Goal: Task Accomplishment & Management: Complete application form

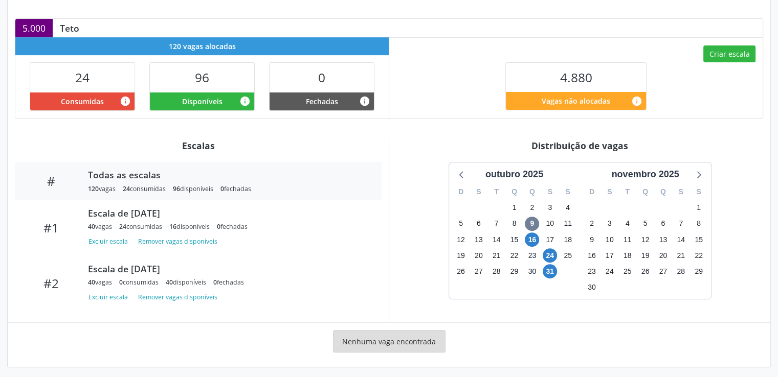
scroll to position [342, 0]
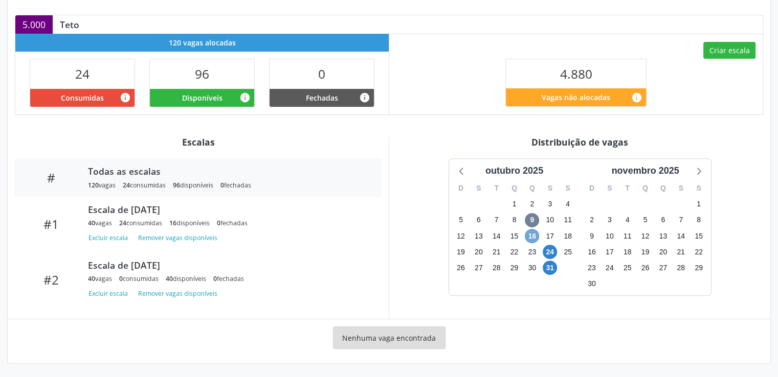
click at [532, 237] on span "16" at bounding box center [532, 236] width 14 height 14
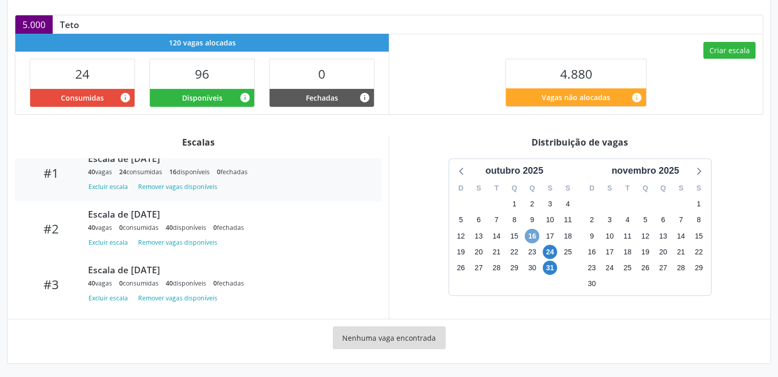
scroll to position [0, 0]
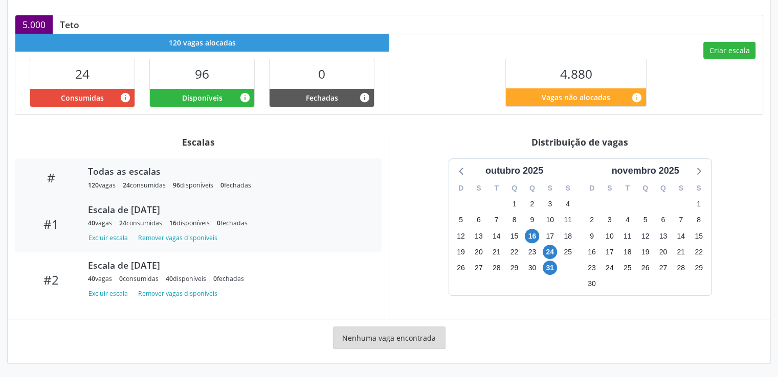
click at [123, 208] on div "Escala de [DATE]" at bounding box center [227, 209] width 279 height 11
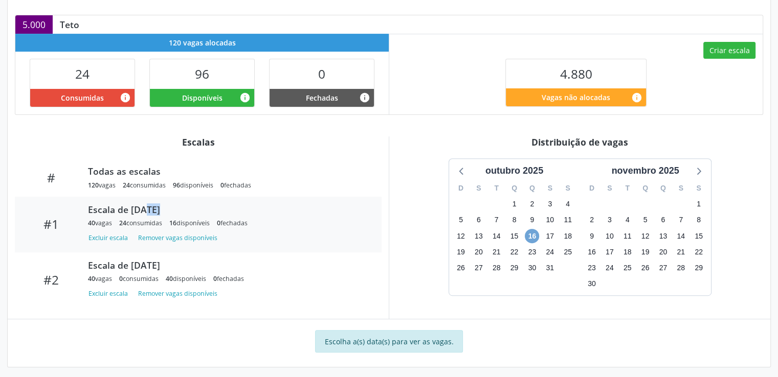
click at [533, 239] on span "16" at bounding box center [532, 236] width 14 height 14
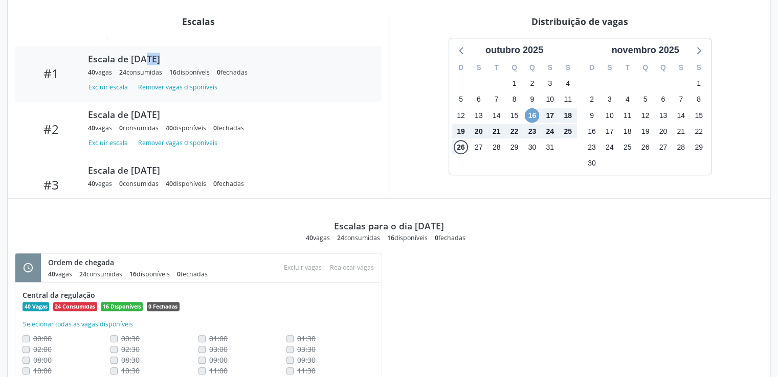
scroll to position [51, 0]
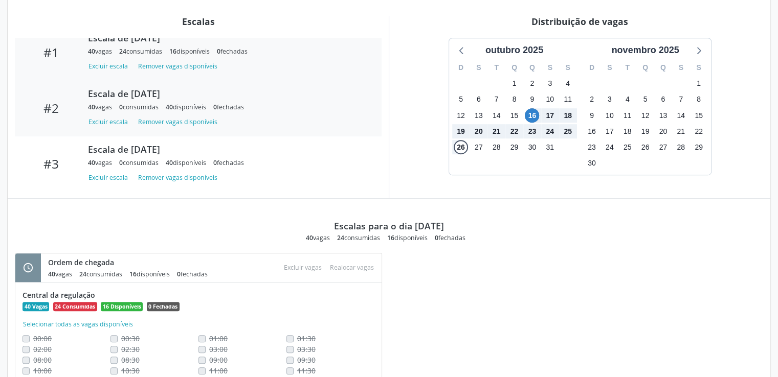
click at [134, 90] on div "Escala de [DATE]" at bounding box center [227, 93] width 279 height 11
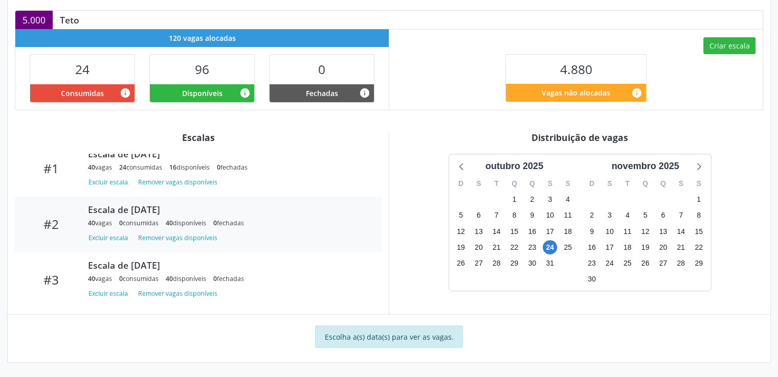
scroll to position [345, 0]
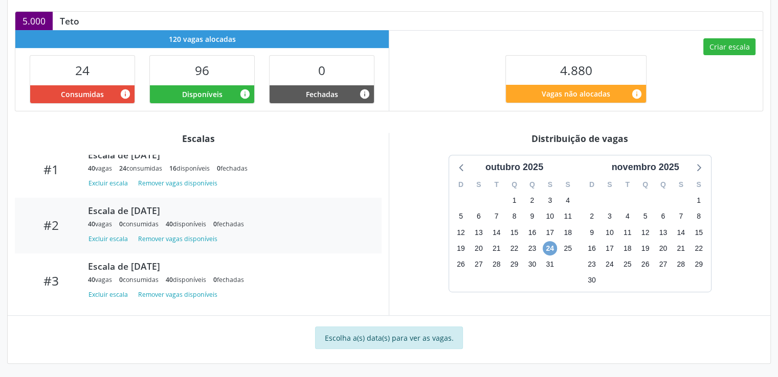
click at [554, 247] on span "24" at bounding box center [549, 248] width 14 height 14
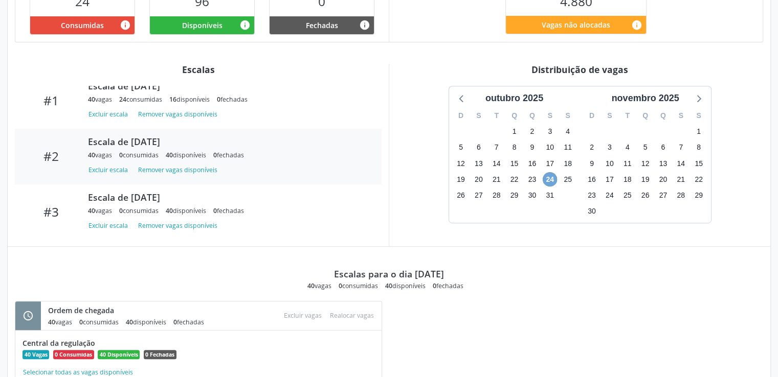
scroll to position [294, 0]
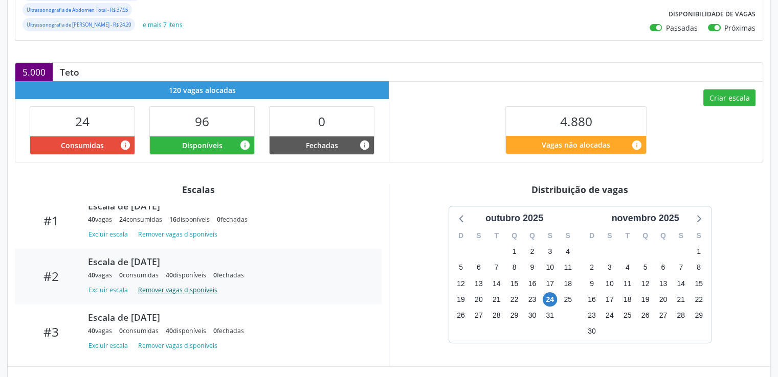
click at [159, 291] on button "Remover vagas disponíveis" at bounding box center [177, 290] width 87 height 14
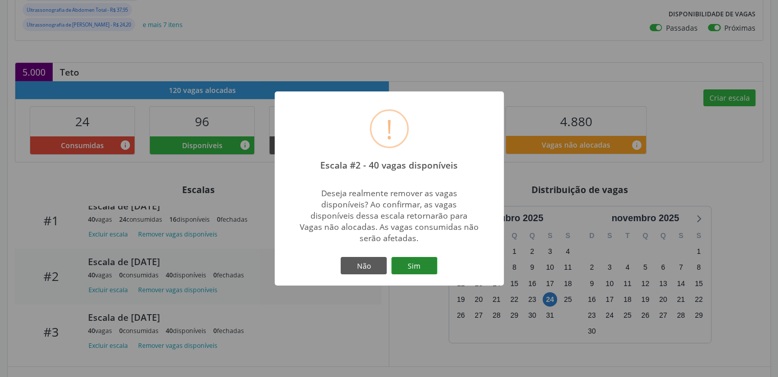
click at [424, 265] on button "Sim" at bounding box center [414, 265] width 46 height 17
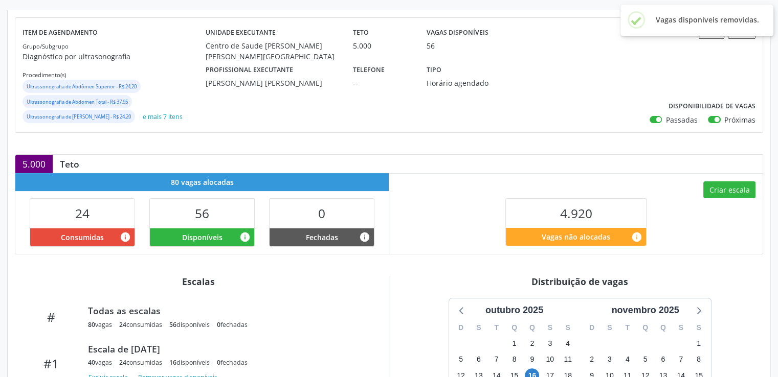
scroll to position [337, 0]
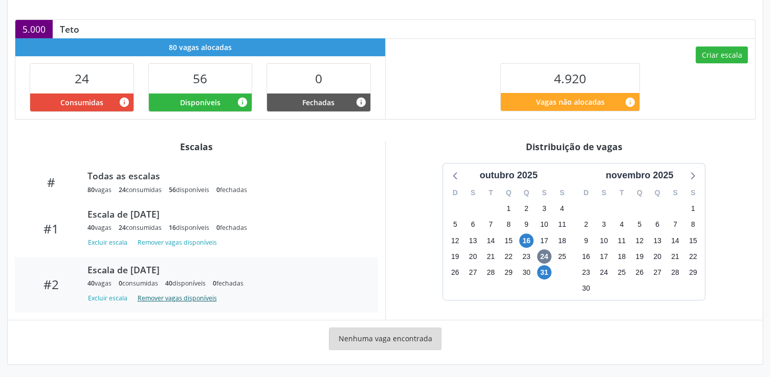
click at [182, 298] on button "Remover vagas disponíveis" at bounding box center [176, 298] width 87 height 14
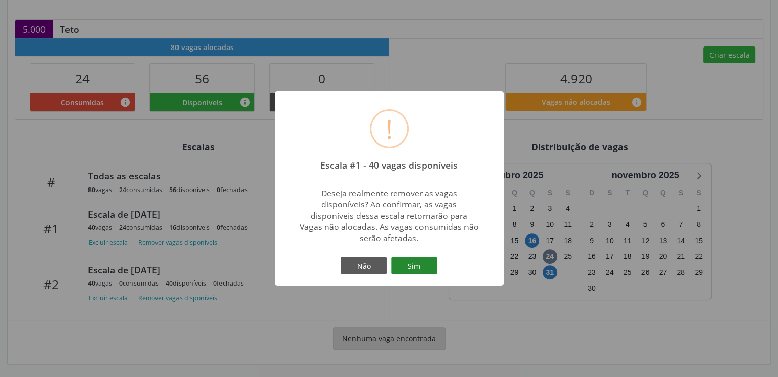
click at [419, 264] on button "Sim" at bounding box center [414, 265] width 46 height 17
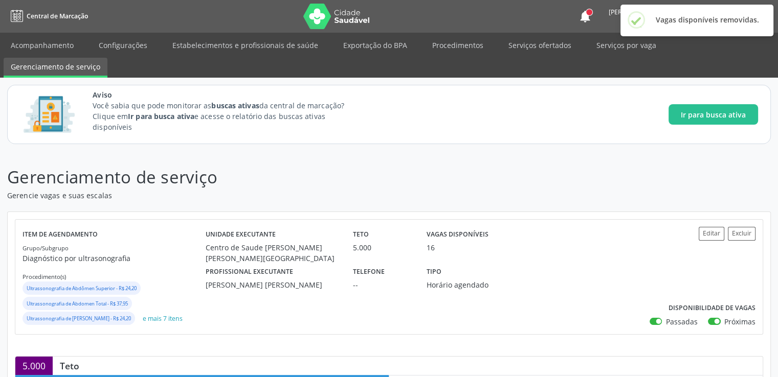
scroll to position [268, 0]
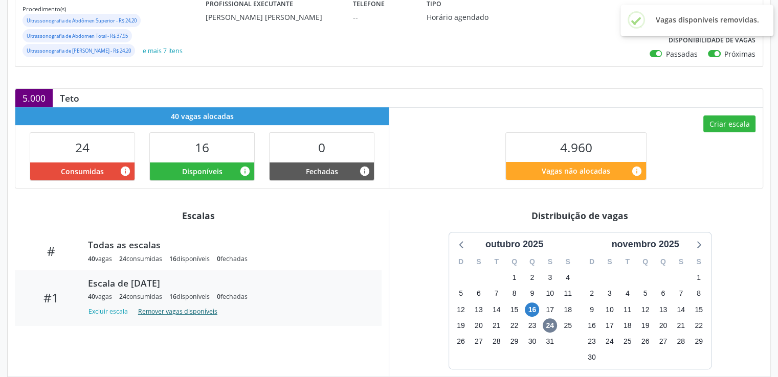
click at [145, 310] on button "Remover vagas disponíveis" at bounding box center [177, 312] width 87 height 14
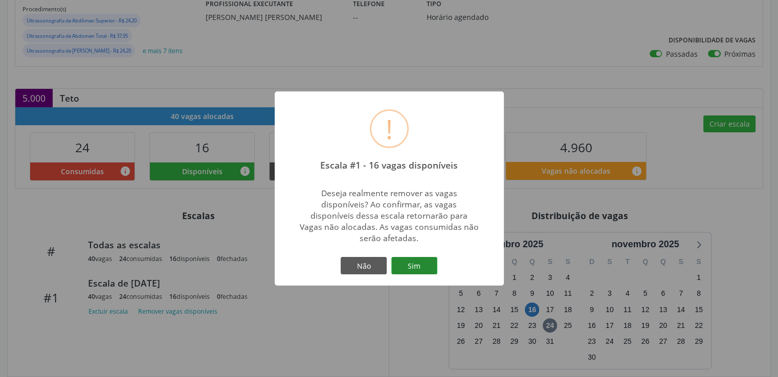
click at [419, 267] on button "Sim" at bounding box center [414, 265] width 46 height 17
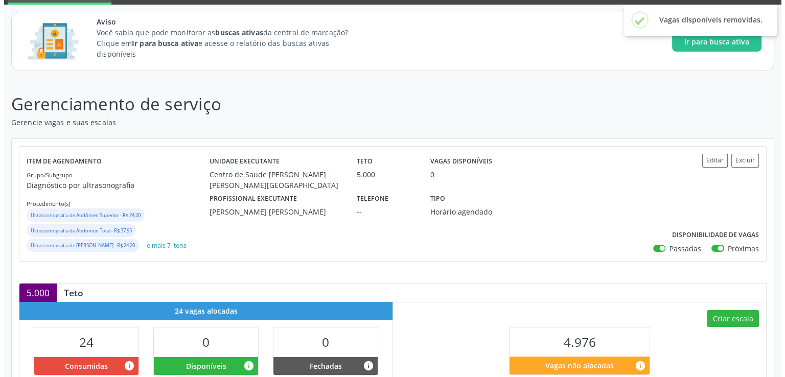
scroll to position [307, 0]
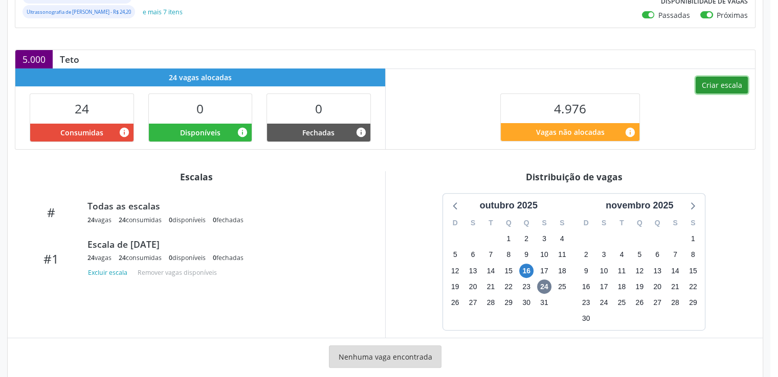
click at [706, 84] on button "Criar escala" at bounding box center [721, 85] width 52 height 17
click at [706, 92] on button "Criar escala" at bounding box center [721, 85] width 52 height 17
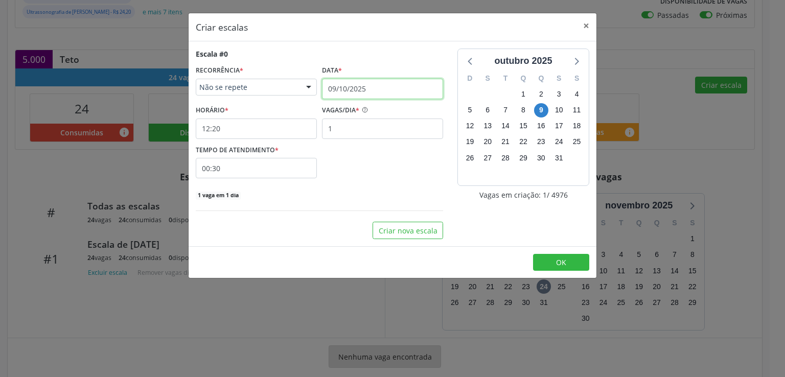
click at [360, 86] on input "09/10/2025" at bounding box center [382, 89] width 121 height 20
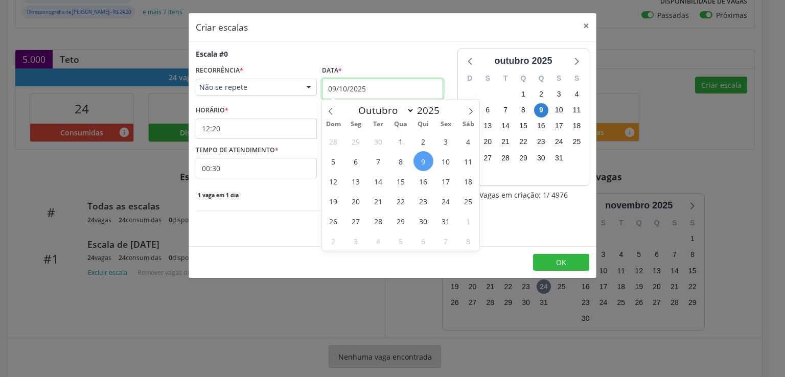
click at [360, 86] on input "09/10/2025" at bounding box center [382, 89] width 121 height 20
click at [423, 185] on span "16" at bounding box center [424, 181] width 20 height 20
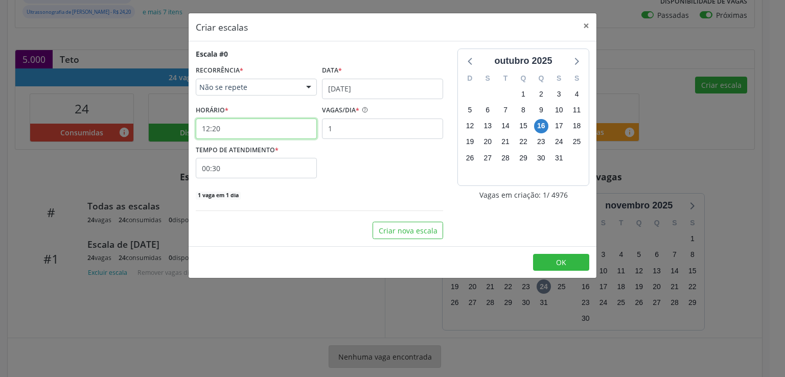
click at [244, 130] on input "12:20" at bounding box center [256, 129] width 121 height 20
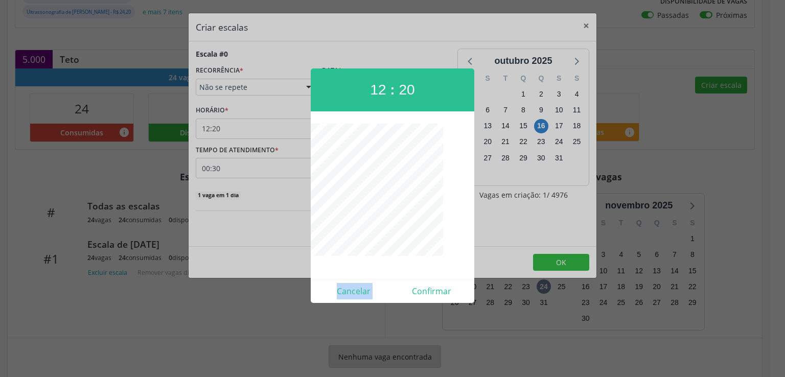
click at [326, 226] on div at bounding box center [393, 195] width 164 height 143
click at [434, 289] on button "Confirmar" at bounding box center [432, 291] width 78 height 16
type input "08:00"
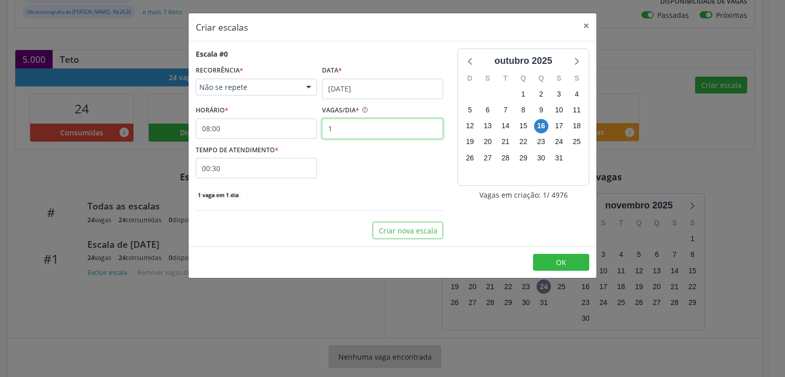
click at [351, 126] on input "1" at bounding box center [382, 129] width 121 height 20
type input "20"
click at [270, 168] on input "00:30" at bounding box center [256, 168] width 121 height 20
click at [398, 166] on div "TEMPO DE ATENDIMENTO * 00:30" at bounding box center [319, 161] width 253 height 36
click at [406, 230] on button "Criar nova escala" at bounding box center [408, 230] width 71 height 17
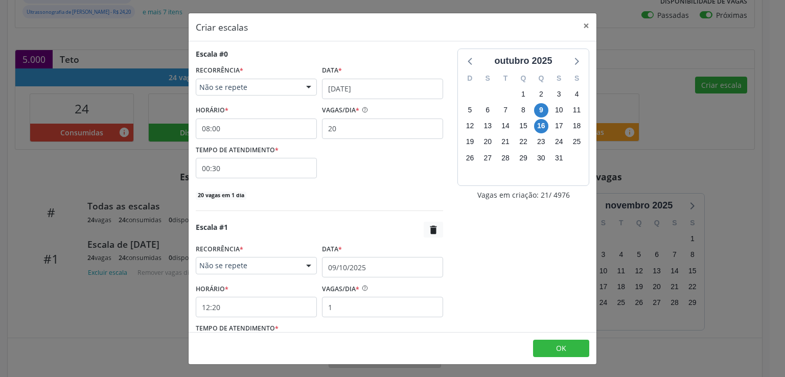
scroll to position [92, 0]
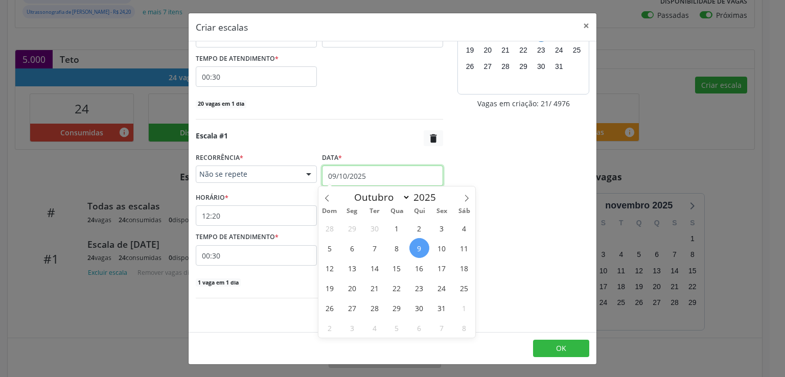
scroll to position [0, 0]
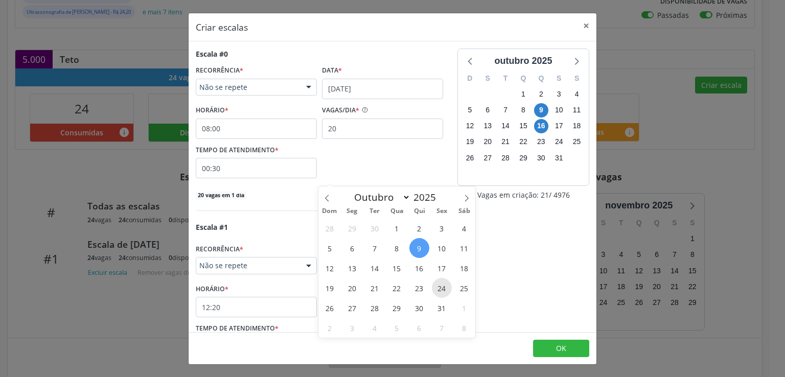
click at [441, 286] on span "24" at bounding box center [442, 288] width 20 height 20
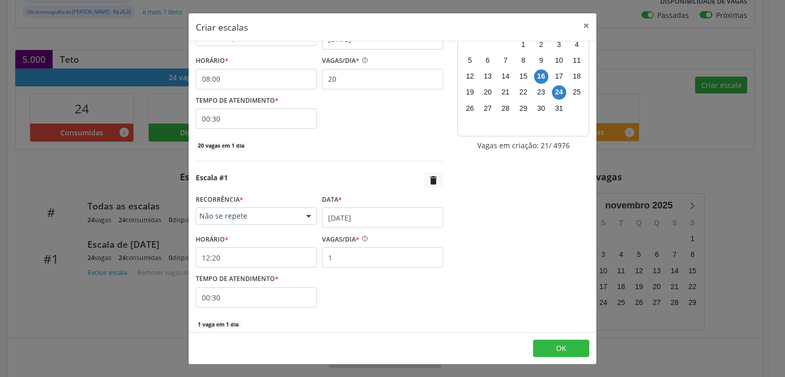
scroll to position [92, 0]
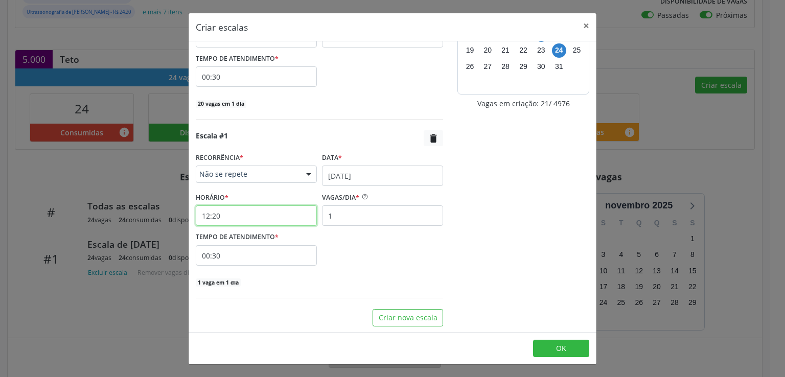
click at [239, 215] on input "12:20" at bounding box center [256, 216] width 121 height 20
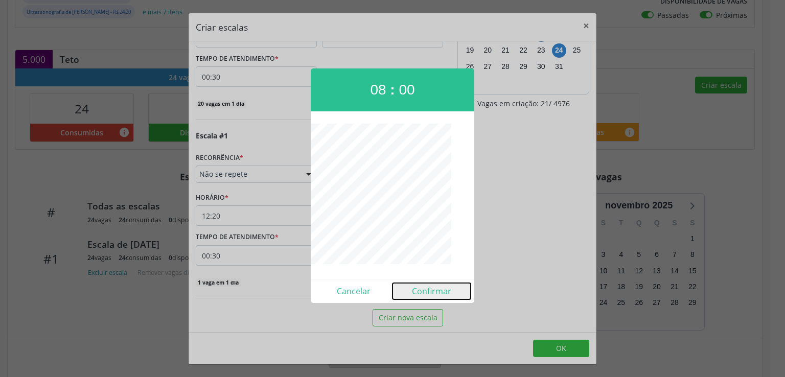
click at [439, 291] on button "Confirmar" at bounding box center [432, 291] width 78 height 16
type input "08:00"
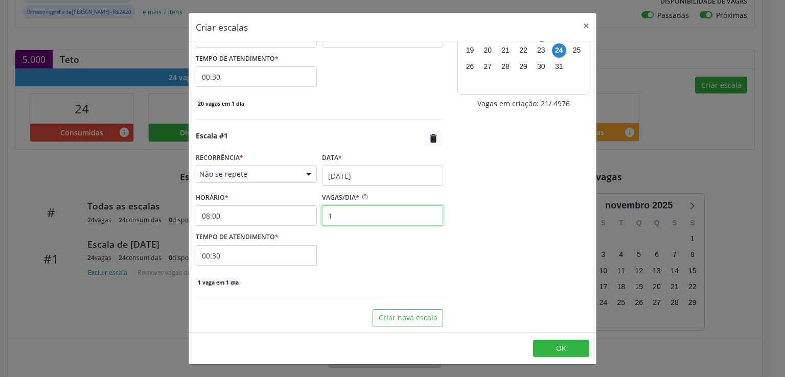
click at [337, 212] on input "1" at bounding box center [382, 216] width 121 height 20
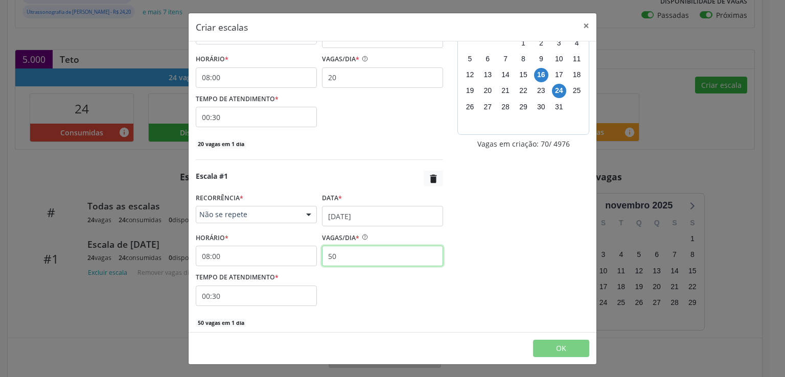
scroll to position [131, 0]
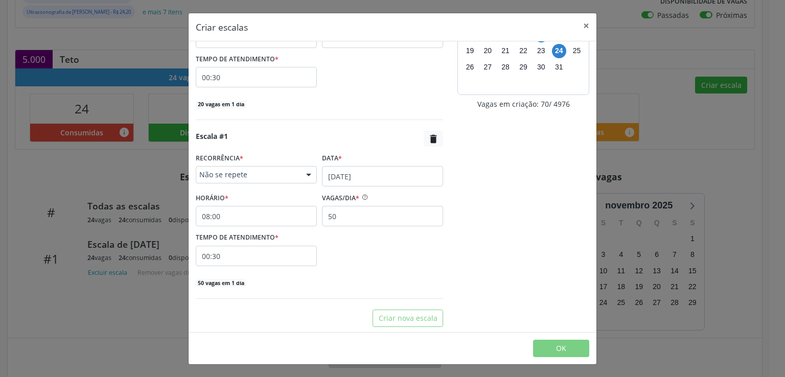
click at [333, 252] on div "TEMPO DE ATENDIMENTO * 00:30" at bounding box center [319, 248] width 253 height 36
click at [360, 217] on input "50" at bounding box center [382, 216] width 121 height 20
click at [389, 307] on div "Escala #0 RECORRÊNCIA * Não se repete Não se repete Diário/Semanal Mensal Nenhu…" at bounding box center [320, 143] width 262 height 370
click at [390, 307] on div "Escala #0 RECORRÊNCIA * Não se repete Não se repete Diário/Semanal Mensal Nenhu…" at bounding box center [320, 143] width 262 height 370
click at [335, 217] on input "50" at bounding box center [382, 216] width 121 height 20
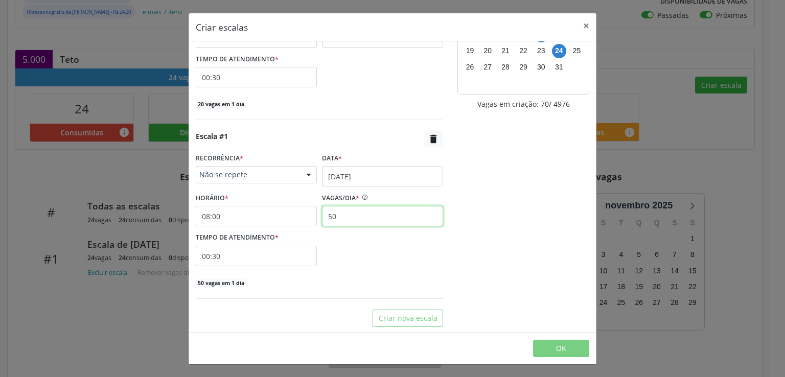
type input "5"
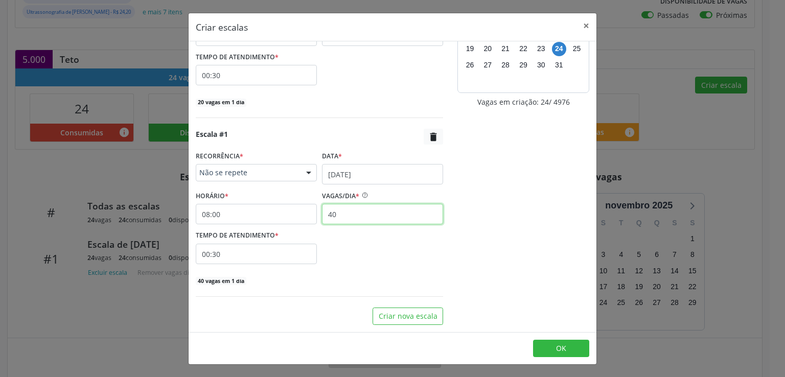
scroll to position [91, 0]
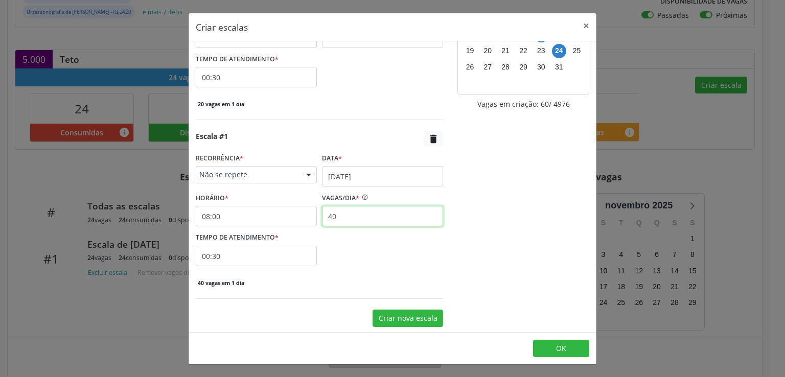
type input "40"
click at [395, 316] on button "Criar nova escala" at bounding box center [408, 318] width 71 height 17
select select "9"
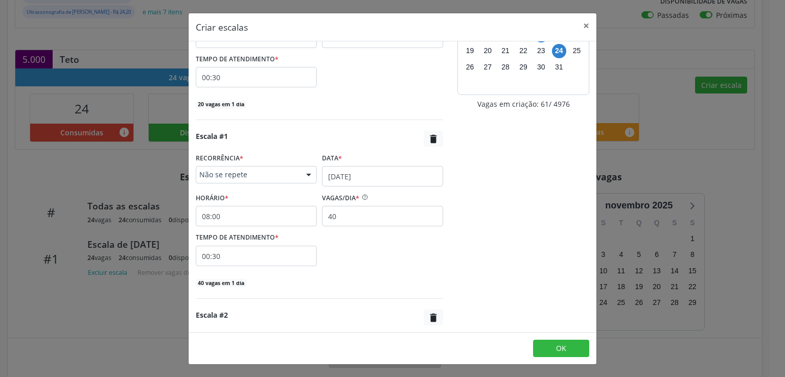
scroll to position [270, 0]
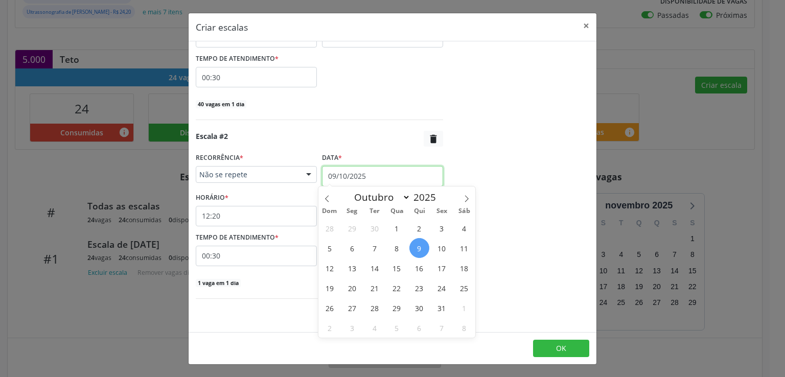
click at [345, 176] on input "09/10/2025" at bounding box center [382, 176] width 121 height 20
click at [446, 306] on span "31" at bounding box center [442, 308] width 20 height 20
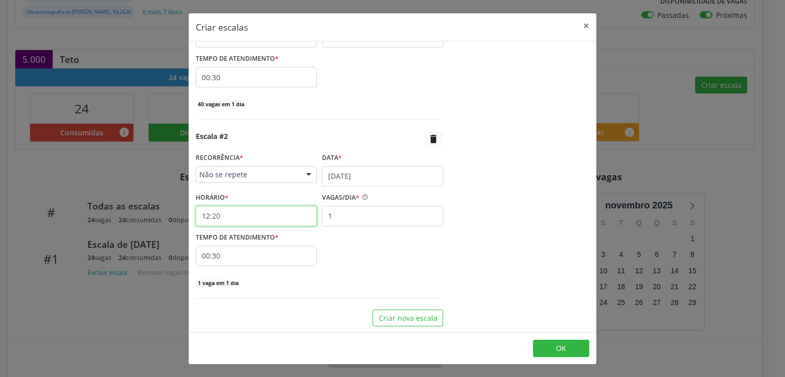
click at [258, 215] on input "12:20" at bounding box center [256, 216] width 121 height 20
click at [256, 215] on input "12:20" at bounding box center [256, 216] width 121 height 20
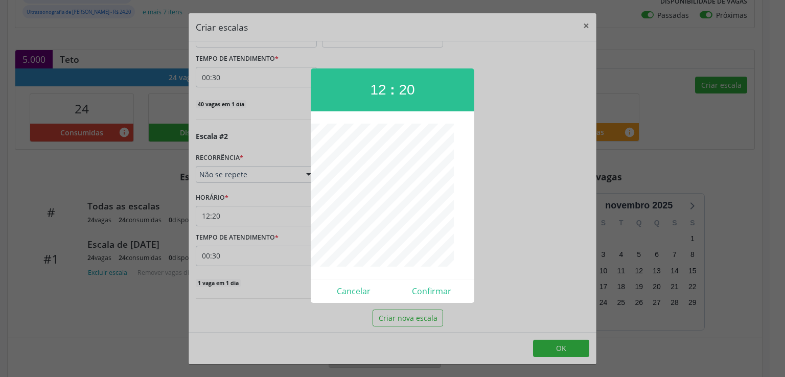
click at [328, 228] on div at bounding box center [393, 195] width 164 height 143
click at [436, 288] on button "Confirmar" at bounding box center [432, 291] width 78 height 16
type input "08:00"
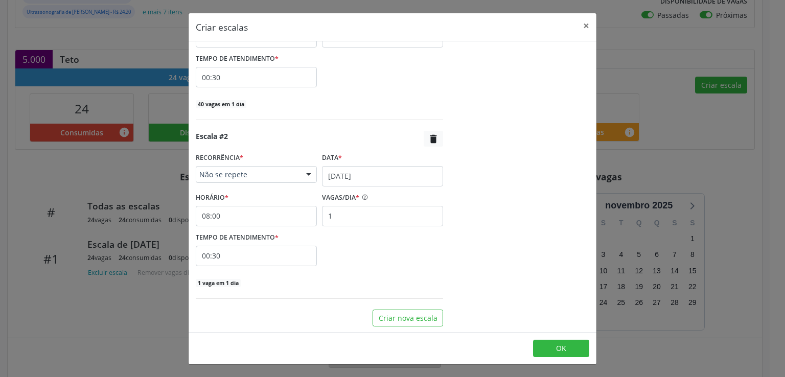
click at [436, 288] on div "Escala #0 RECORRÊNCIA * Não se repete Não se repete Diário/Semanal Mensal Nenhu…" at bounding box center [320, 53] width 262 height 548
click at [344, 218] on input "1" at bounding box center [382, 216] width 121 height 20
type input "40"
click at [324, 249] on div "TEMPO DE ATENDIMENTO * 00:30" at bounding box center [319, 248] width 253 height 36
click at [553, 350] on button "OK" at bounding box center [561, 348] width 56 height 17
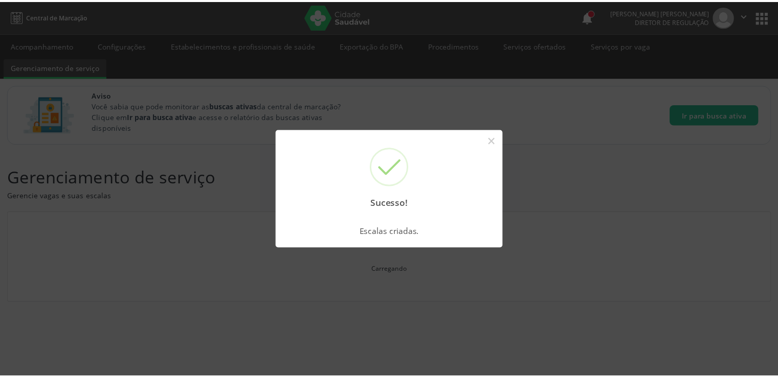
scroll to position [0, 0]
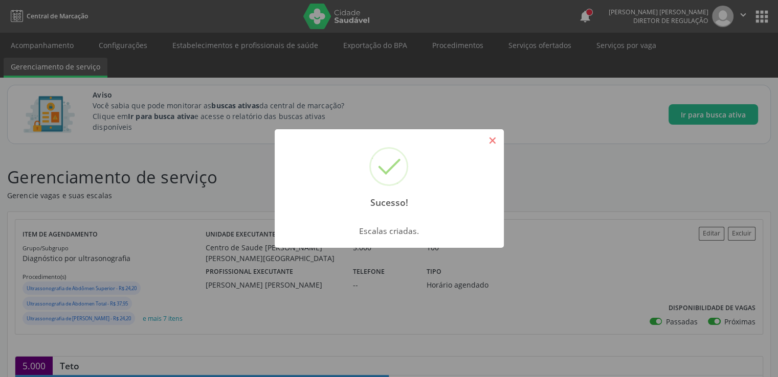
click at [489, 141] on button "×" at bounding box center [492, 140] width 17 height 17
